Goal: Find specific page/section: Find specific page/section

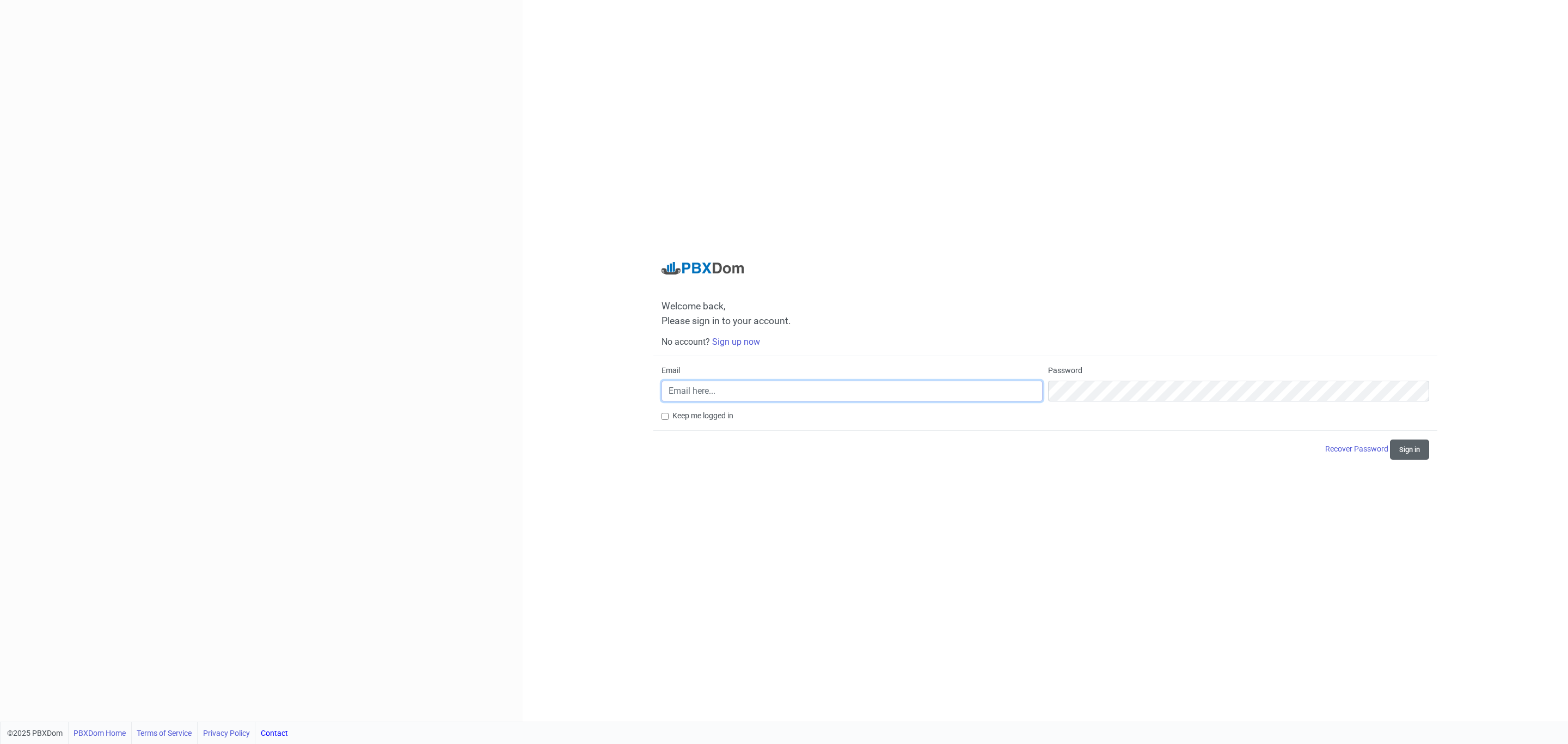
type input "[EMAIL_ADDRESS][DOMAIN_NAME]"
click at [1406, 448] on button "Sign in" at bounding box center [1410, 449] width 39 height 20
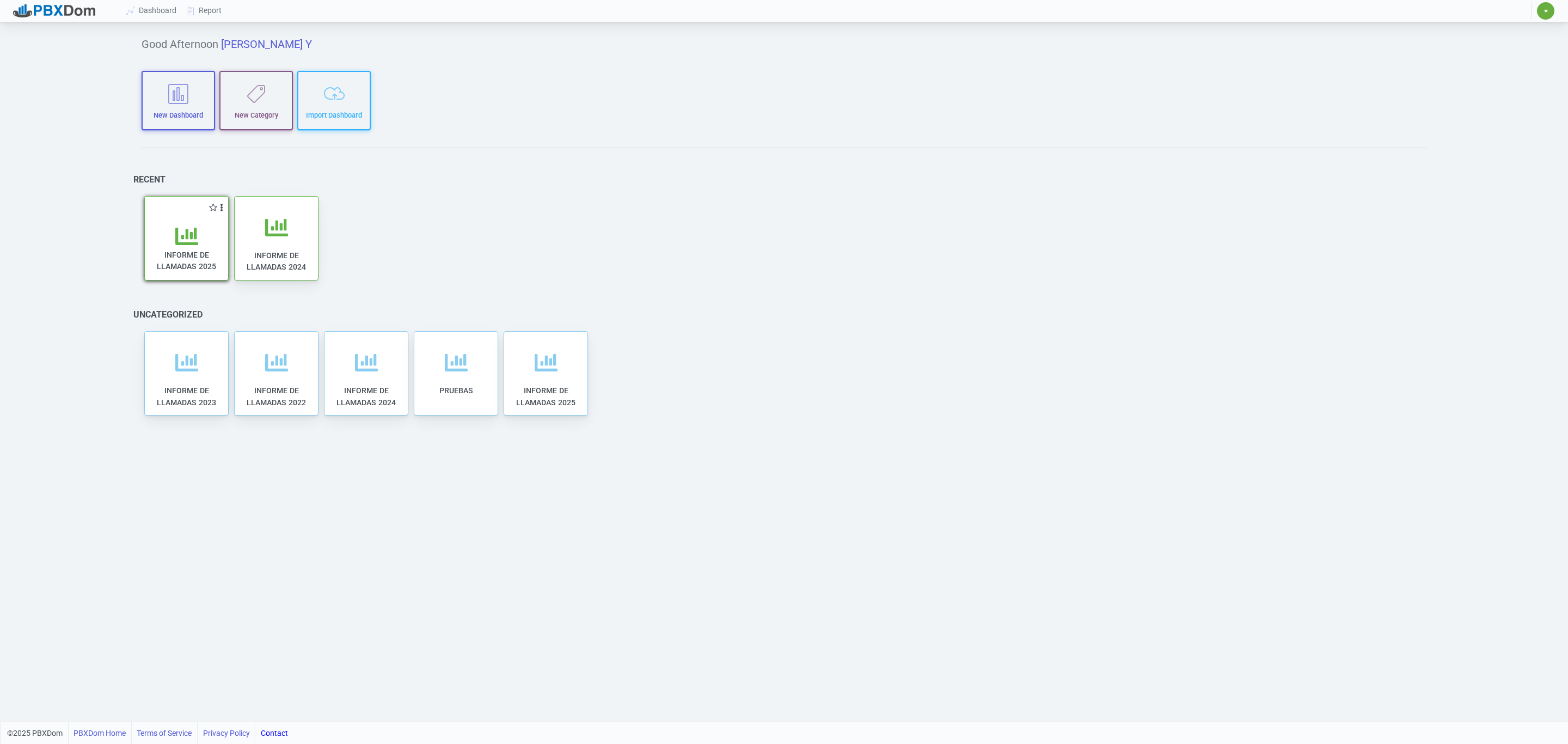
click at [168, 258] on span "INFORME DE LLAMADAS 2025" at bounding box center [186, 260] width 59 height 20
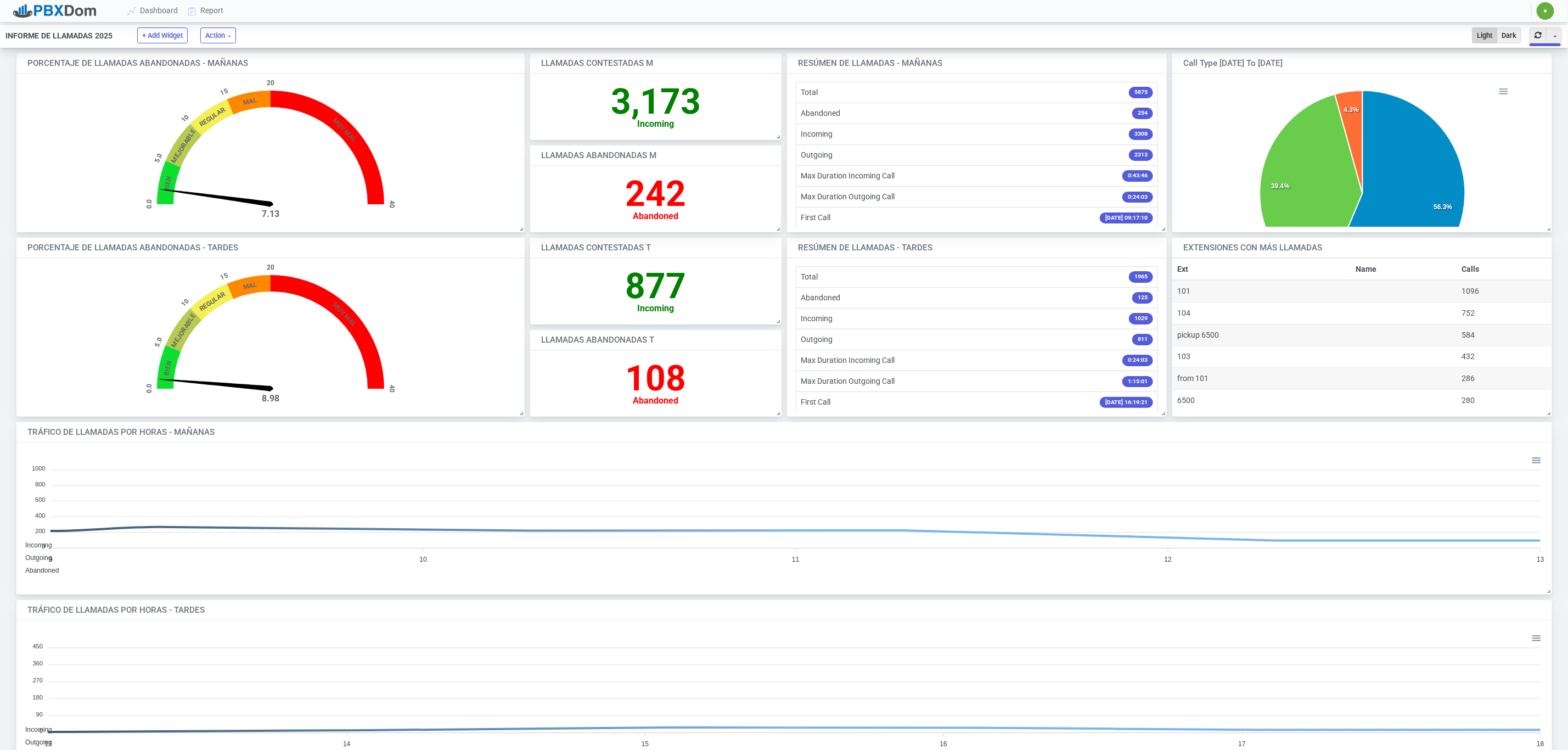
scroll to position [141, 1522]
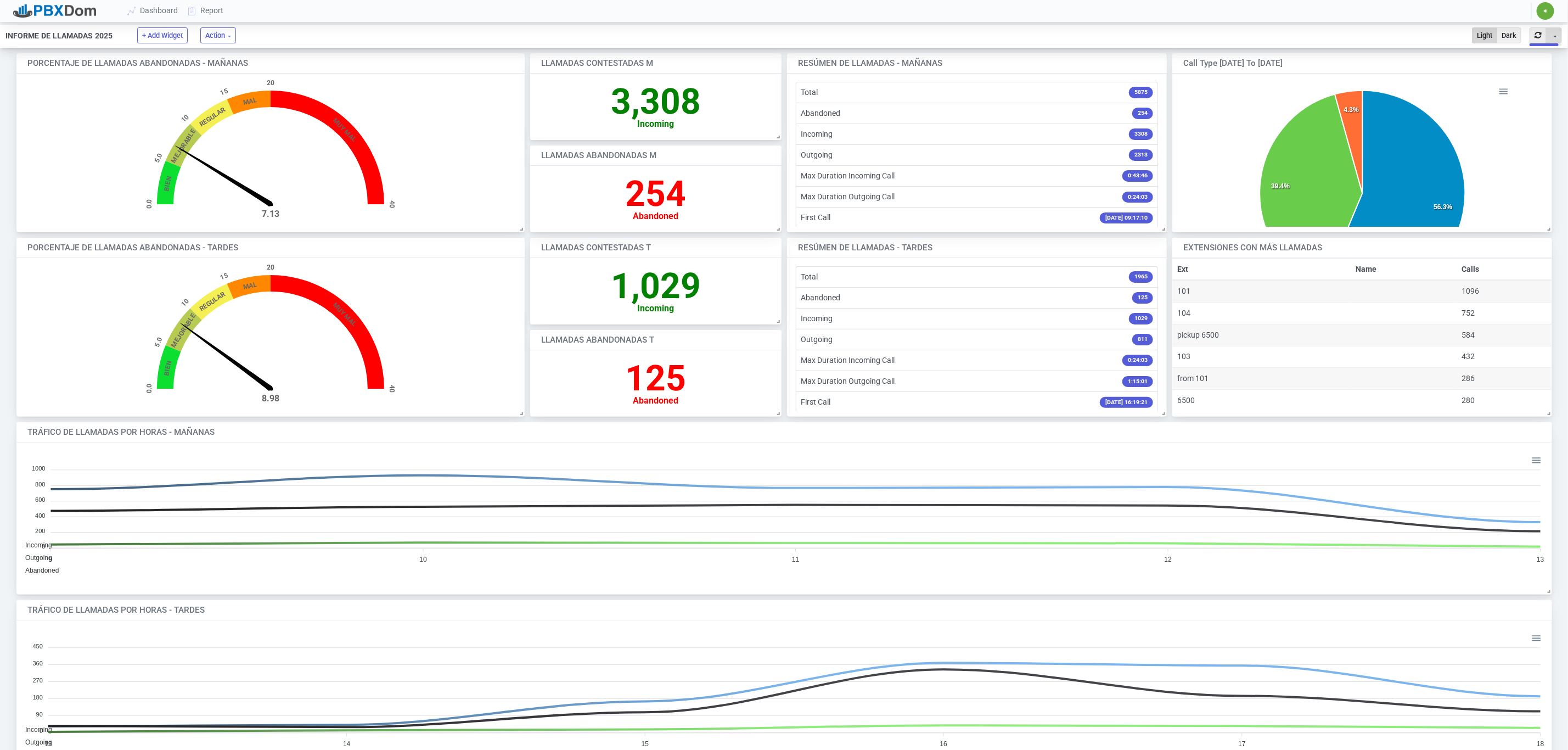
click at [1554, 35] on button "Toggle Dropdown" at bounding box center [1554, 36] width 16 height 16
click at [1516, 32] on button "Dark" at bounding box center [1509, 36] width 25 height 16
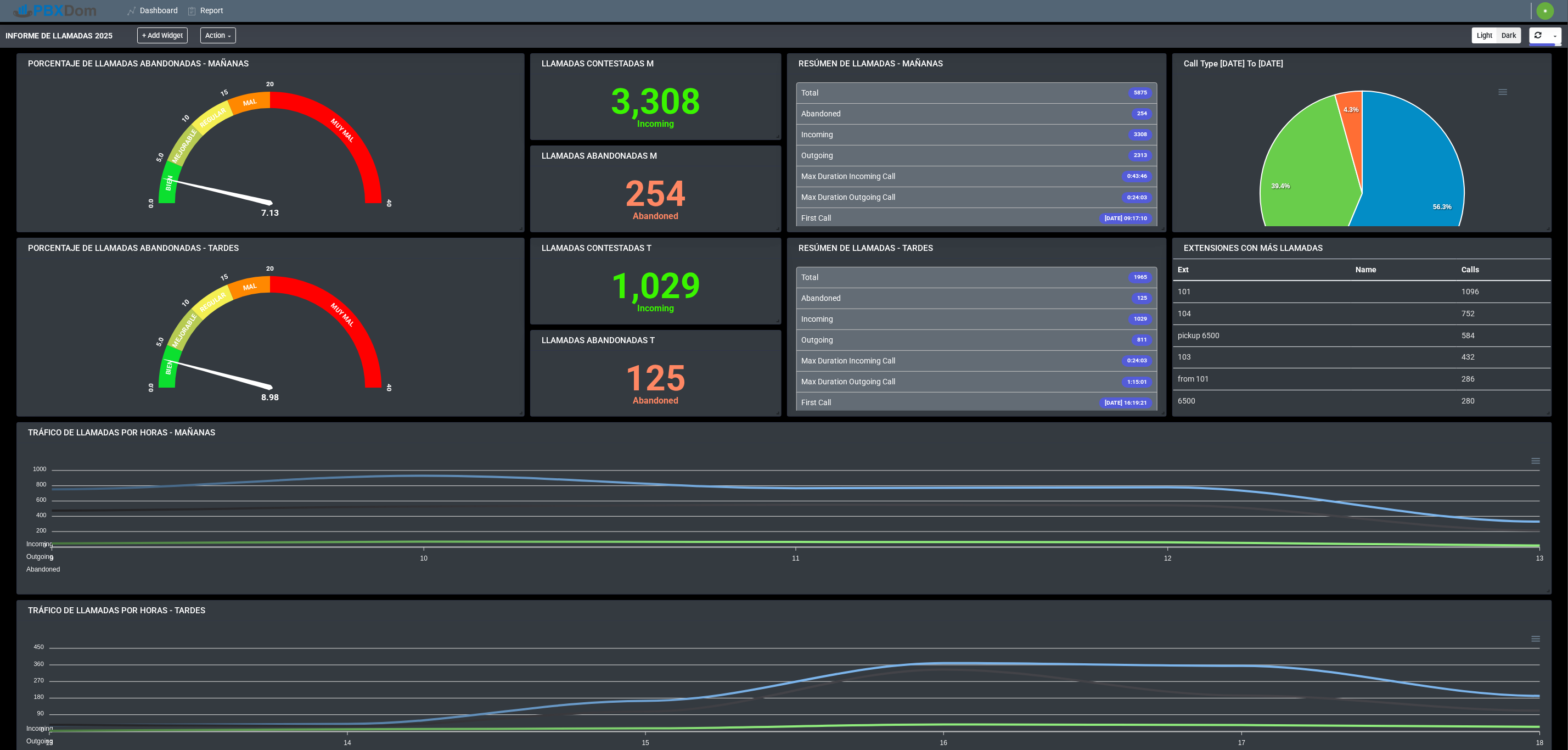
click at [1479, 31] on button "Light" at bounding box center [1484, 36] width 25 height 16
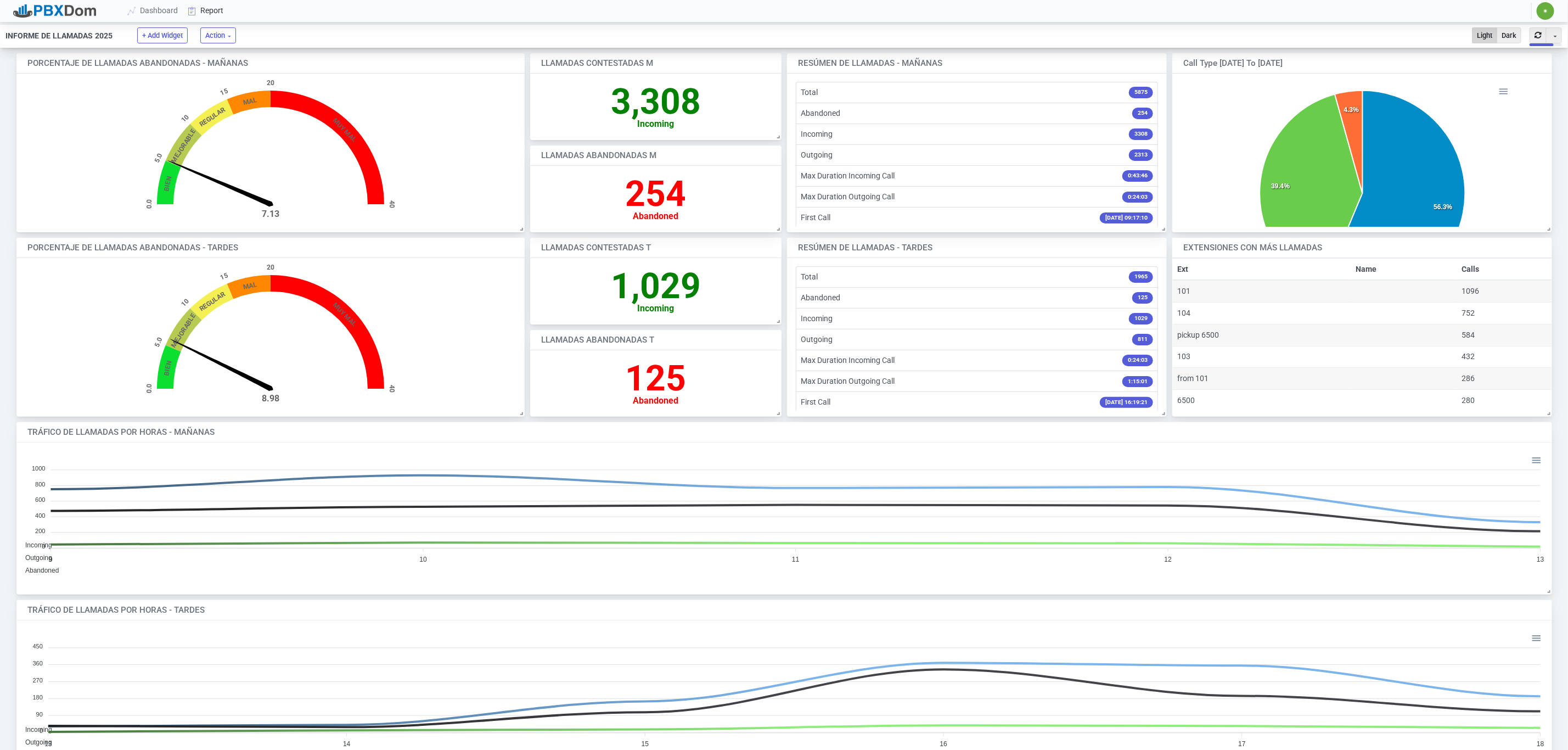
click at [226, 7] on link "Report" at bounding box center [206, 10] width 46 height 20
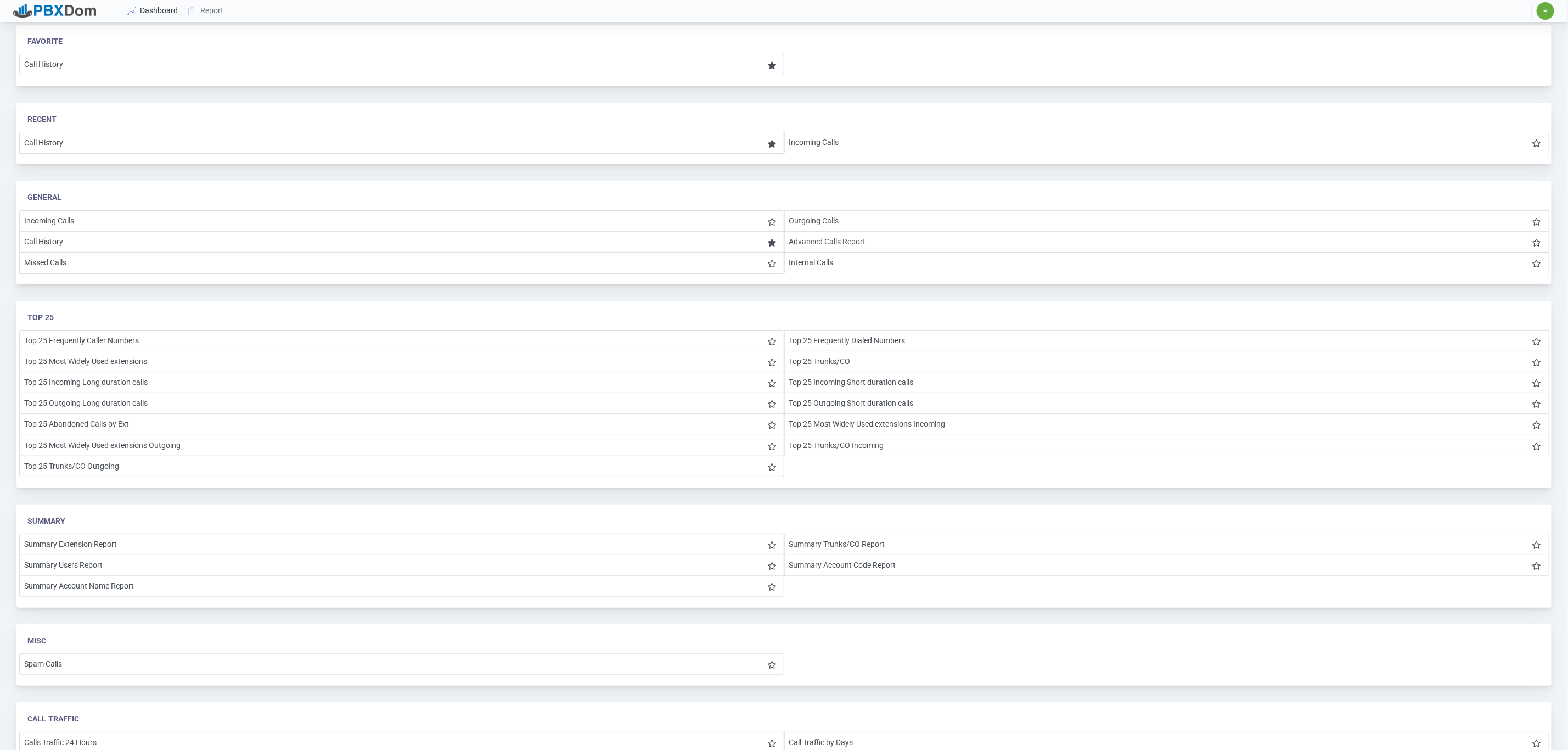
click at [167, 10] on link "Dashboard" at bounding box center [153, 10] width 60 height 20
